Goal: Information Seeking & Learning: Learn about a topic

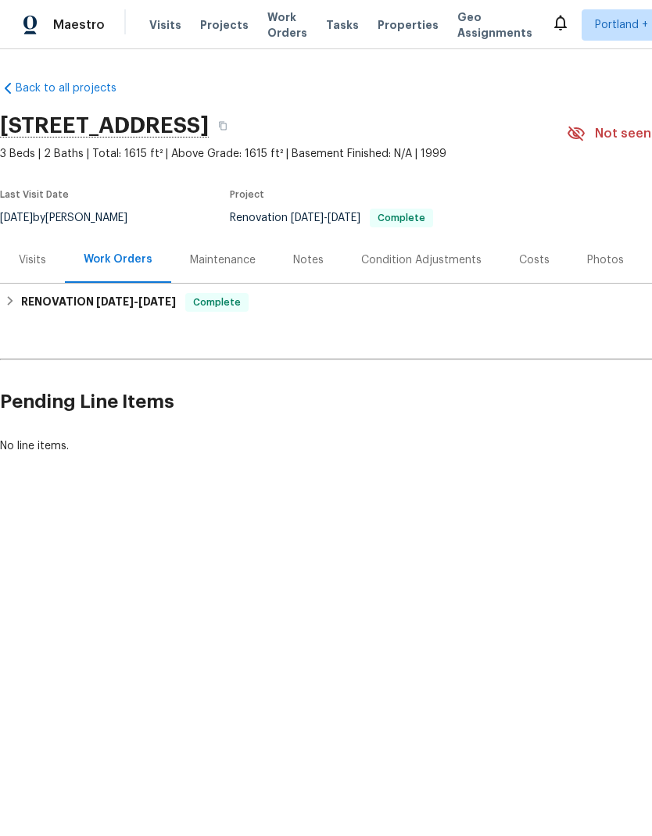
click at [523, 264] on div "Costs" at bounding box center [534, 260] width 30 height 16
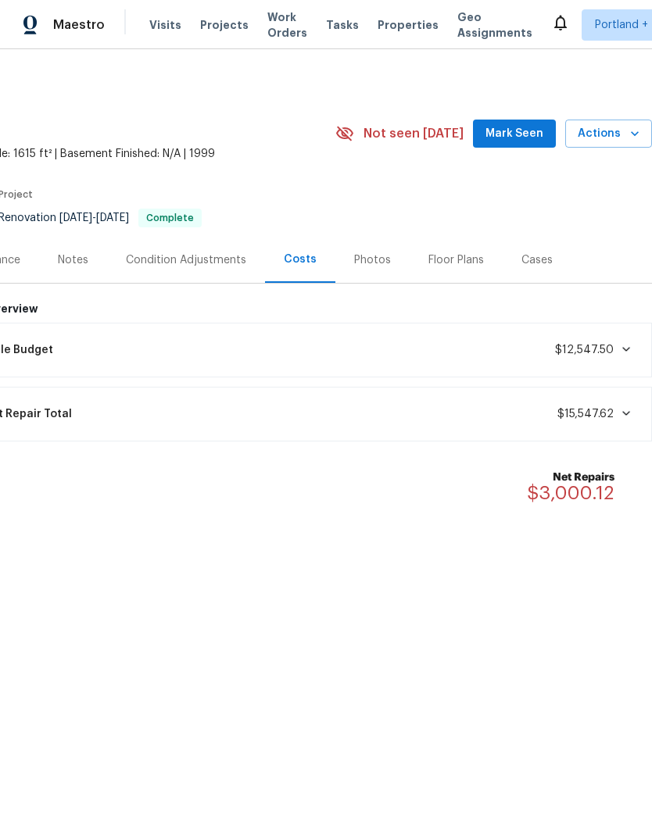
scroll to position [0, 231]
click at [596, 348] on span "$12,547.50" at bounding box center [584, 350] width 59 height 11
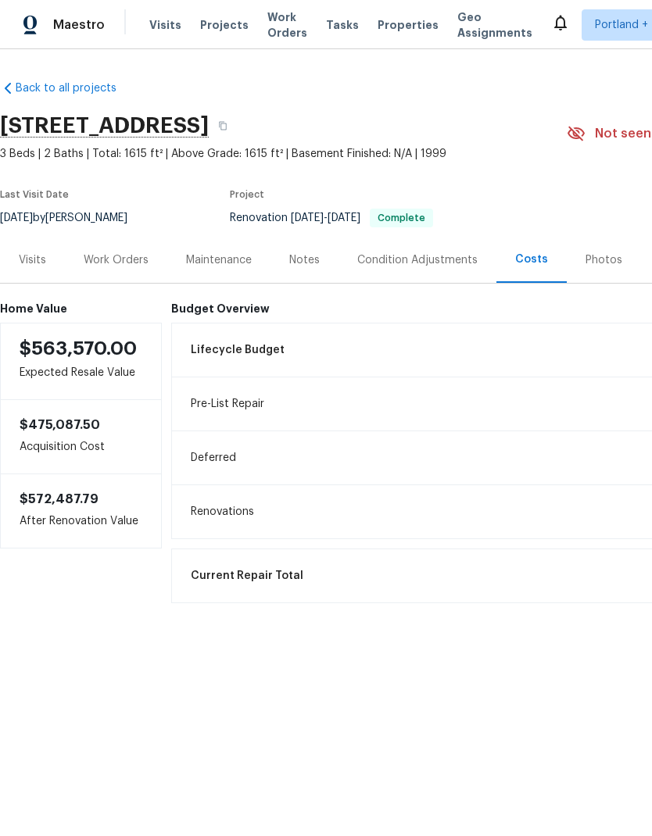
scroll to position [0, 0]
click at [409, 263] on div "Condition Adjustments" at bounding box center [417, 260] width 120 height 16
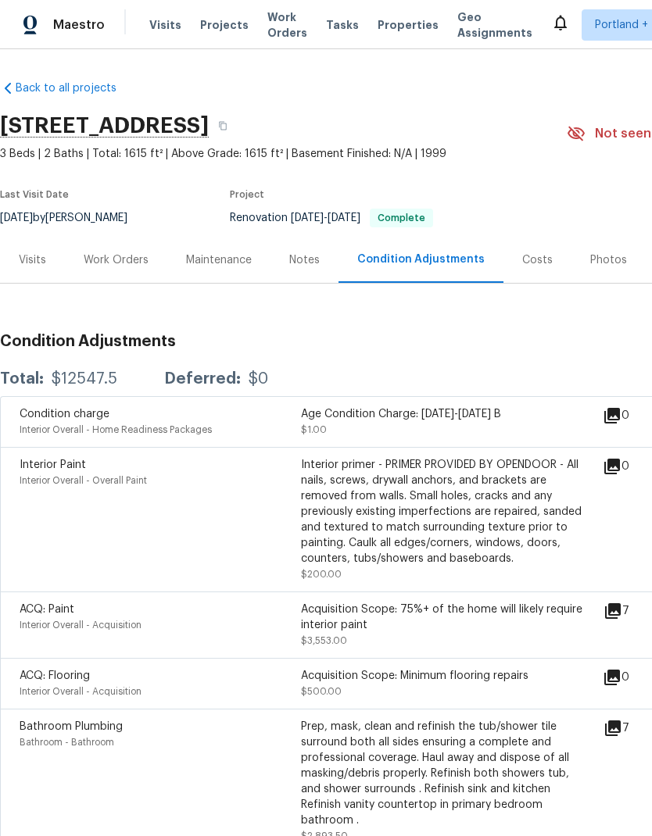
click at [128, 252] on div "Work Orders" at bounding box center [116, 260] width 65 height 16
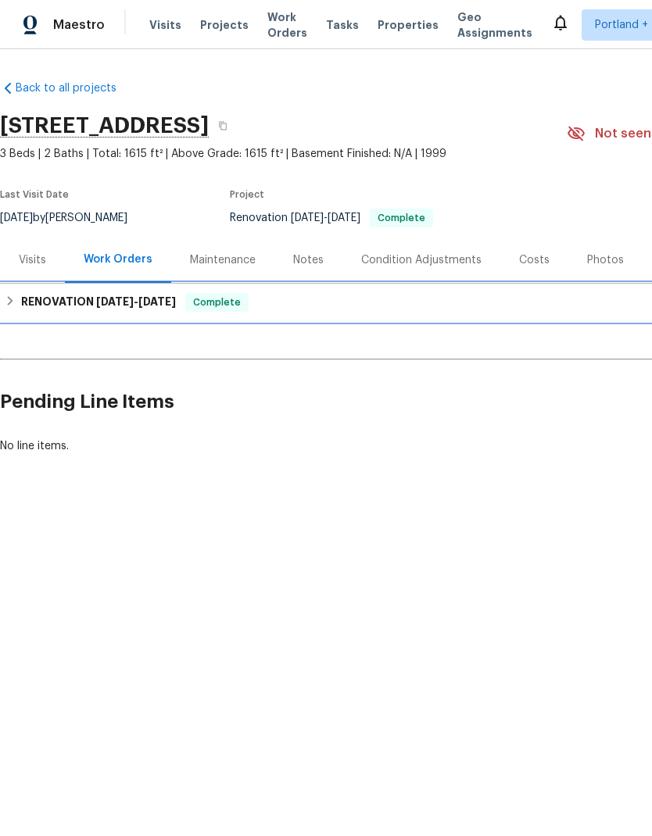
click at [145, 303] on span "[DATE]" at bounding box center [156, 301] width 37 height 11
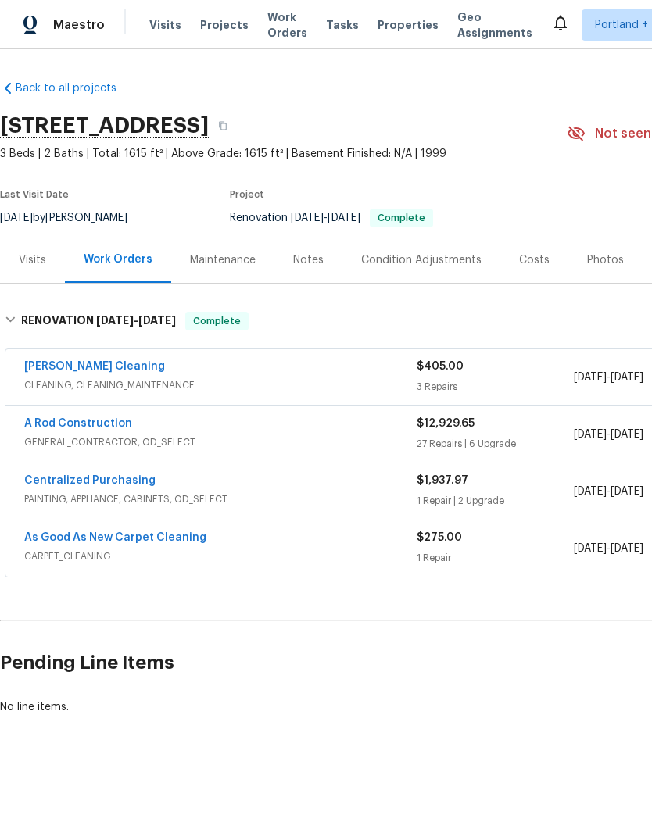
click at [563, 484] on div "$1,937.97" at bounding box center [494, 481] width 157 height 16
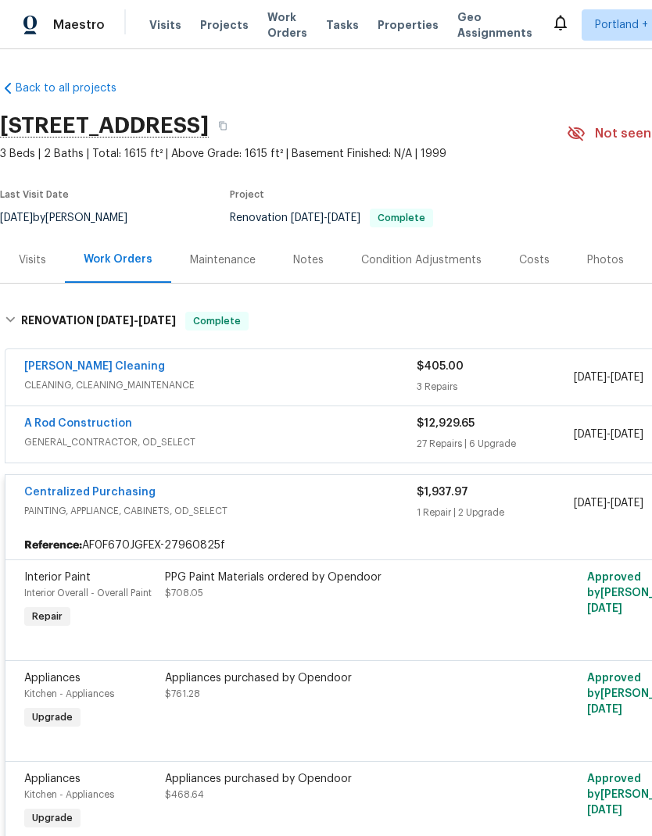
click at [88, 422] on link "A Rod Construction" at bounding box center [78, 423] width 108 height 11
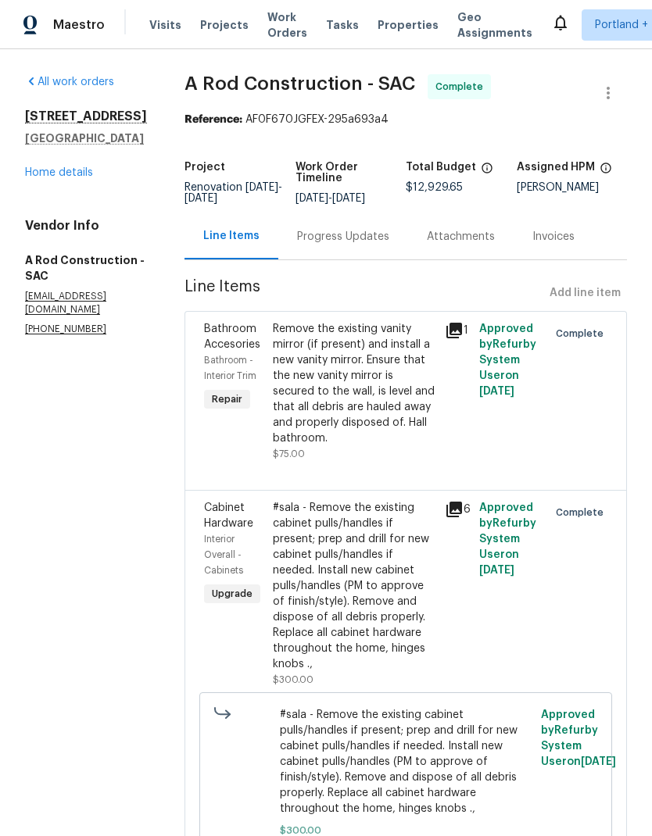
click at [48, 167] on link "Home details" at bounding box center [59, 172] width 68 height 11
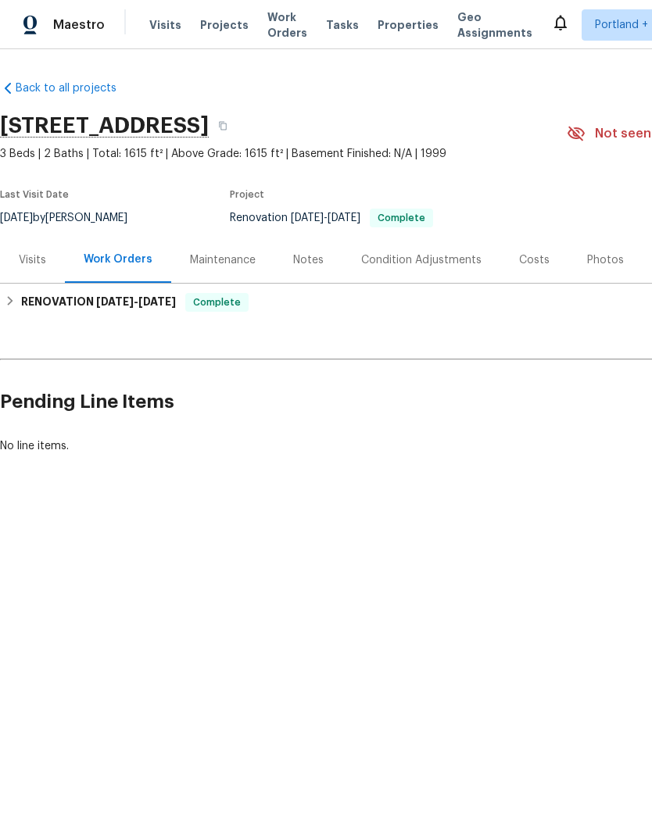
click at [317, 254] on div "Notes" at bounding box center [308, 260] width 30 height 16
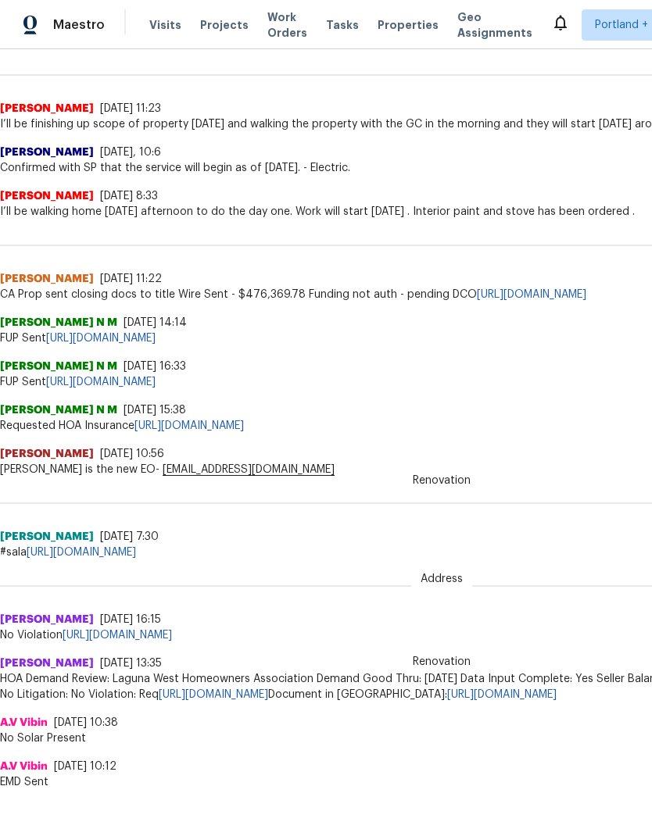
click at [359, 554] on div "[PERSON_NAME] [DATE] 13:35 HOA Demand Review: Laguna West Homeowners Associatio…" at bounding box center [441, 672] width 883 height 59
